Goal: Obtain resource: Download file/media

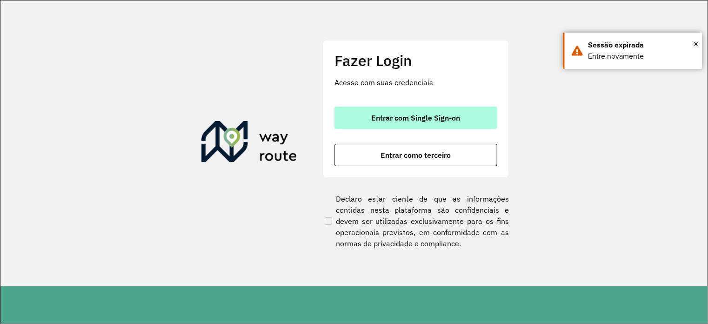
click at [483, 117] on button "Entrar com Single Sign-on" at bounding box center [416, 118] width 163 height 22
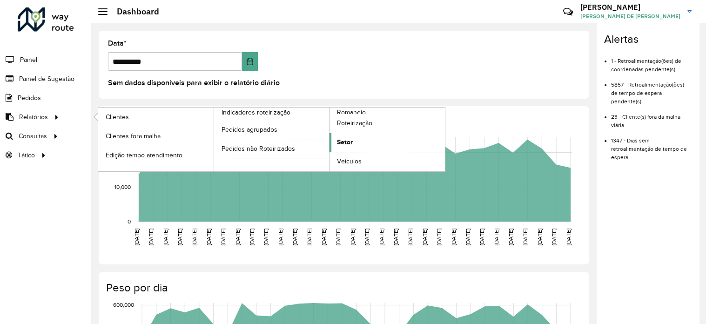
click at [359, 142] on link "Setor" at bounding box center [387, 142] width 115 height 19
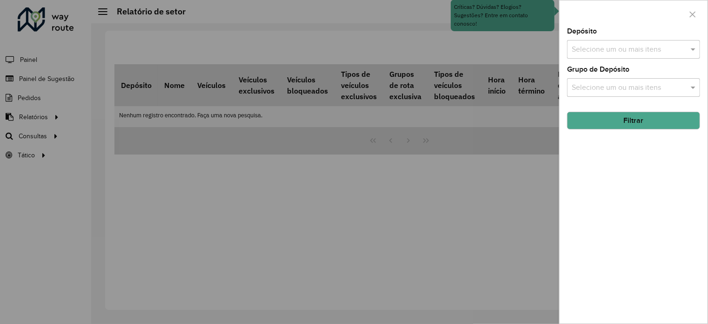
click at [615, 51] on input "text" at bounding box center [629, 49] width 119 height 11
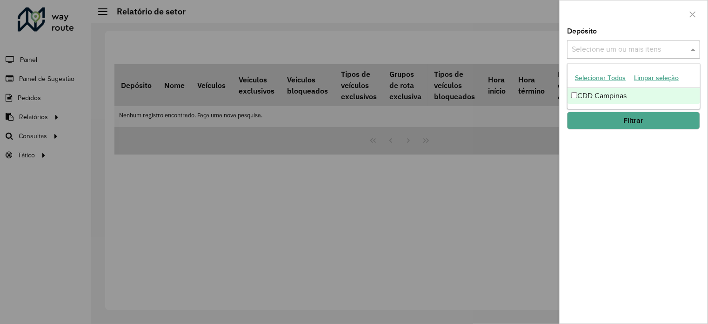
click at [616, 95] on div "CDD Campinas" at bounding box center [634, 96] width 132 height 16
click at [624, 175] on div "Depósito Selecione um ou mais itens CDD Campinas × × Grupo de Depósito Selecion…" at bounding box center [634, 176] width 148 height 296
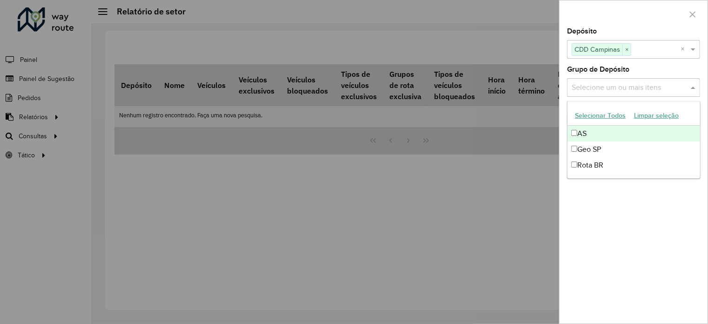
click at [616, 87] on input "text" at bounding box center [629, 87] width 119 height 11
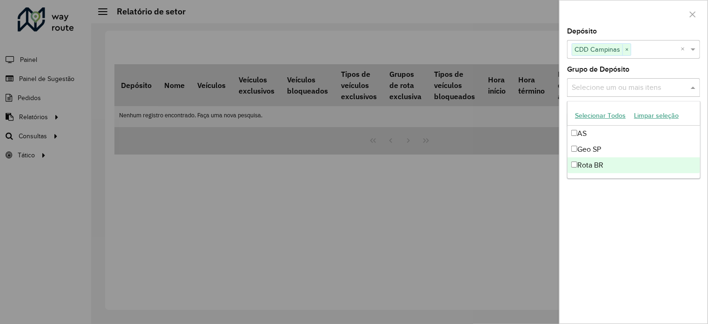
click at [611, 230] on div "Depósito Selecione um ou mais itens CDD Campinas × × Grupo de Depósito Selecion…" at bounding box center [634, 176] width 148 height 296
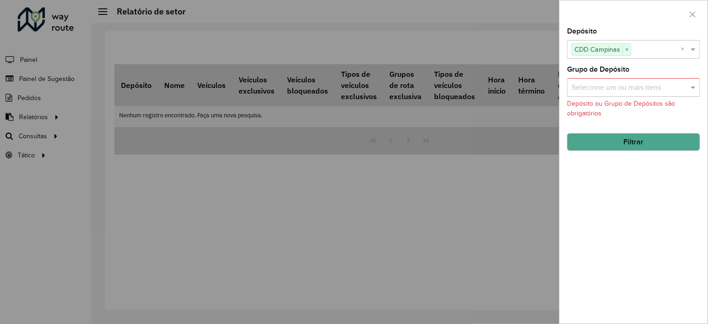
click at [620, 142] on button "Filtrar" at bounding box center [633, 142] width 133 height 18
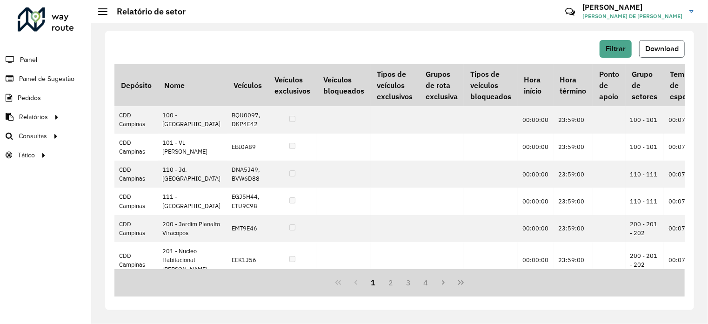
click at [648, 50] on span "Download" at bounding box center [663, 49] width 34 height 8
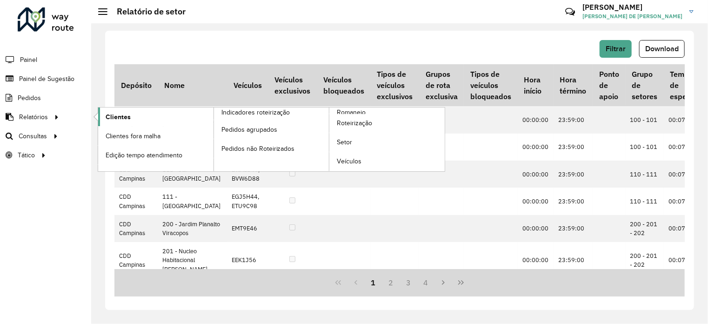
click at [122, 117] on span "Clientes" at bounding box center [118, 117] width 25 height 10
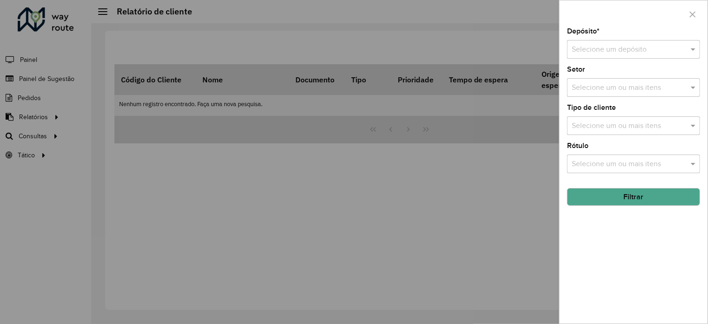
click at [597, 47] on input "text" at bounding box center [624, 49] width 105 height 11
click at [602, 75] on span "CDD Campinas" at bounding box center [596, 76] width 49 height 8
click at [605, 88] on input "text" at bounding box center [629, 87] width 119 height 11
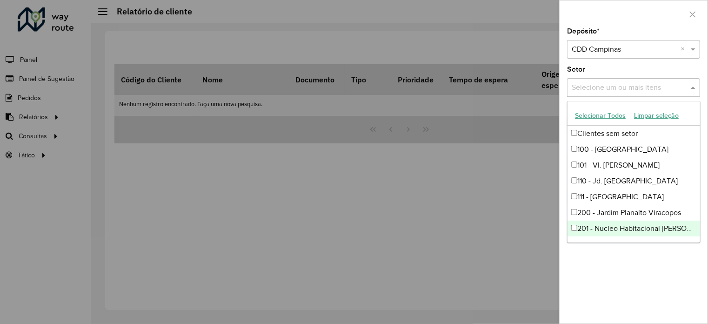
click at [621, 255] on div "Depósito * Selecione um depósito × CDD Campinas × Setor Selecione um ou mais it…" at bounding box center [634, 176] width 148 height 296
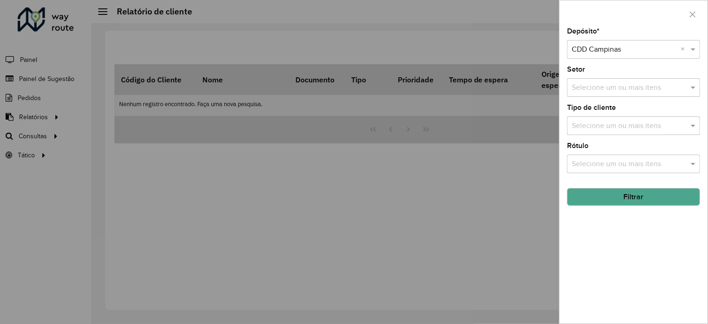
click at [622, 129] on input "text" at bounding box center [629, 126] width 119 height 11
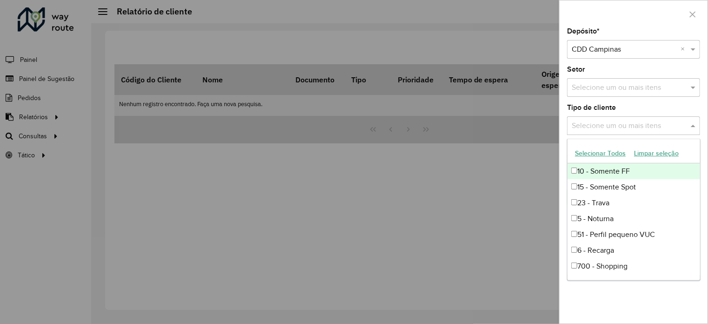
click at [622, 129] on input "text" at bounding box center [629, 126] width 119 height 11
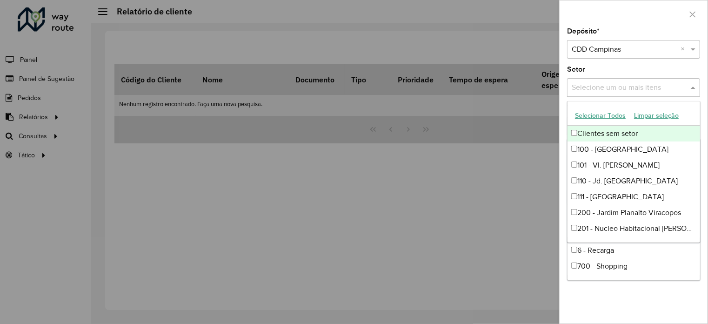
click at [641, 85] on input "text" at bounding box center [629, 87] width 119 height 11
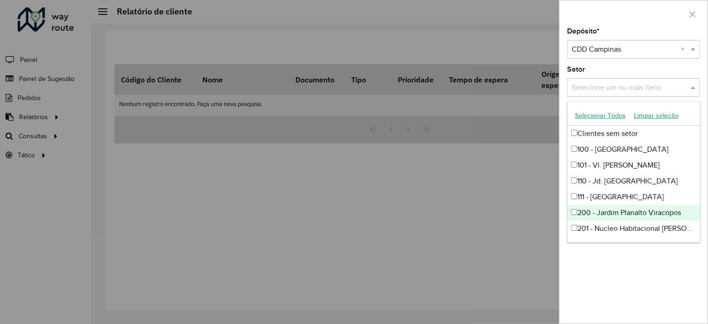
click at [611, 308] on div "Depósito * Selecione um depósito × CDD Campinas × Setor Selecione um ou mais it…" at bounding box center [634, 176] width 148 height 296
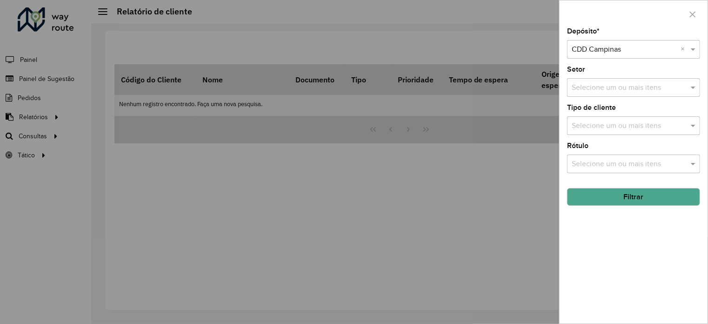
click at [648, 196] on button "Filtrar" at bounding box center [633, 197] width 133 height 18
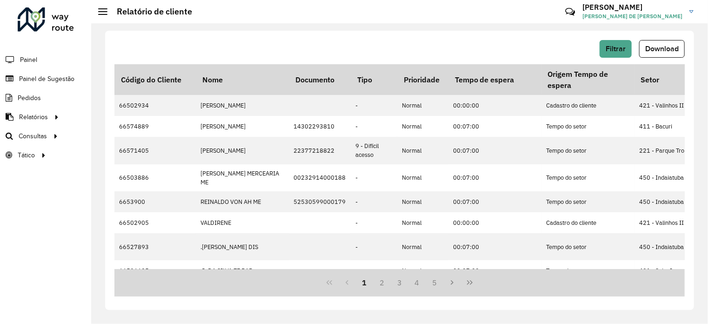
click at [671, 47] on span "Download" at bounding box center [663, 49] width 34 height 8
click at [657, 48] on span "Download" at bounding box center [663, 49] width 34 height 8
click at [609, 45] on span "Filtrar" at bounding box center [616, 49] width 20 height 8
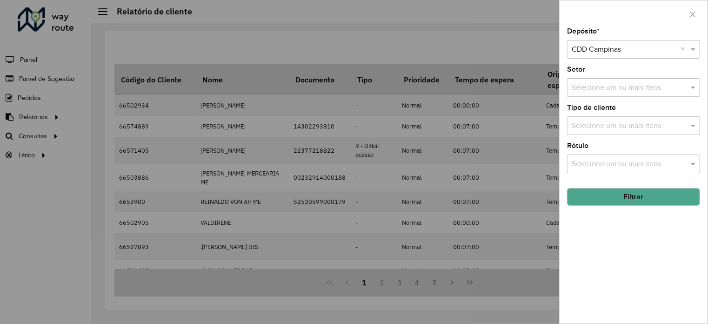
click at [612, 85] on input "text" at bounding box center [629, 87] width 119 height 11
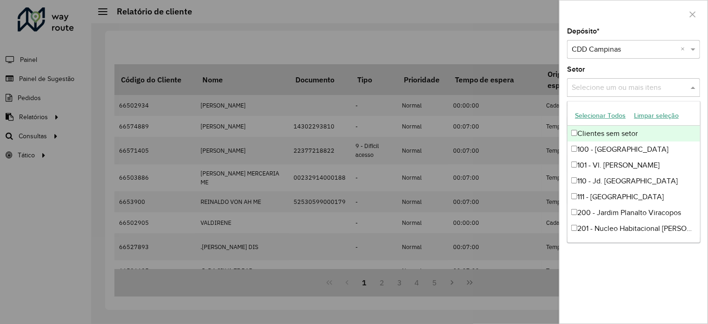
click at [235, 52] on div at bounding box center [354, 162] width 708 height 324
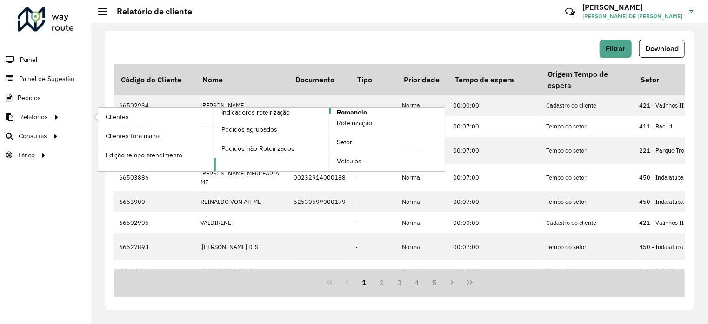
click at [340, 111] on span "Romaneio" at bounding box center [352, 113] width 30 height 10
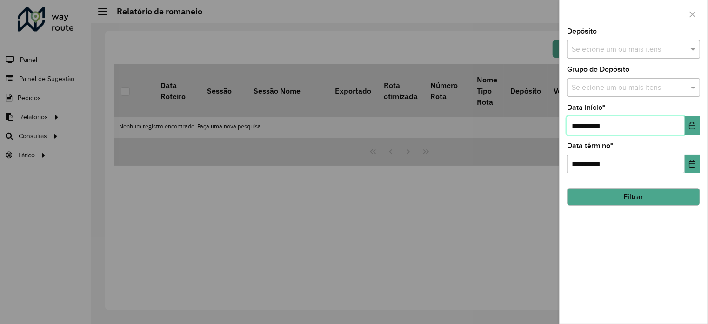
click at [629, 122] on input "**********" at bounding box center [626, 125] width 118 height 19
click at [690, 124] on icon "Choose Date" at bounding box center [692, 125] width 7 height 7
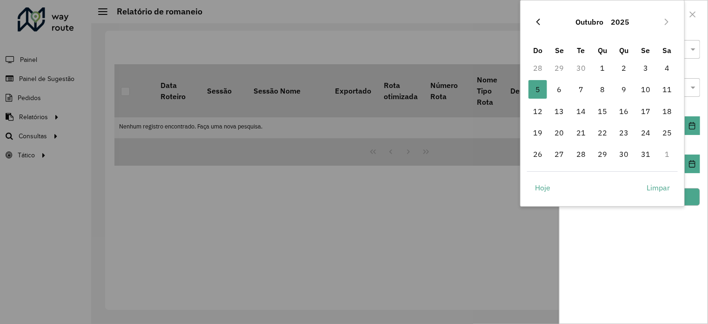
click at [539, 25] on icon "Previous Month" at bounding box center [538, 21] width 7 height 7
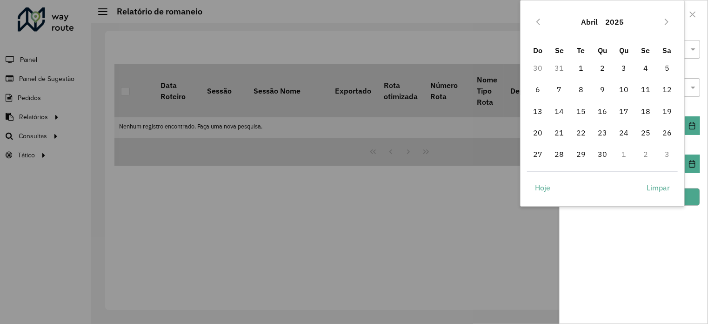
click at [539, 25] on icon "Previous Month" at bounding box center [538, 21] width 7 height 7
click at [602, 63] on span "1" at bounding box center [603, 68] width 19 height 19
type input "**********"
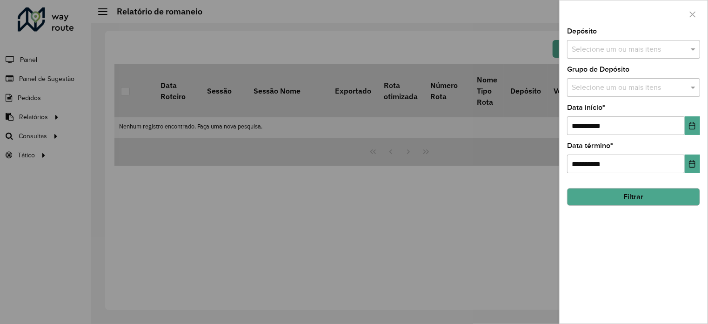
click at [607, 197] on button "Filtrar" at bounding box center [633, 197] width 133 height 18
